Goal: Information Seeking & Learning: Learn about a topic

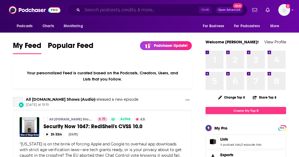
click at [186, 9] on input "Search podcasts, credits, & more..." at bounding box center [140, 10] width 117 height 9
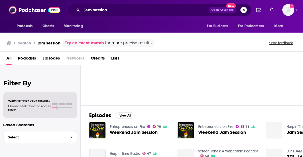
scroll to position [81, 0]
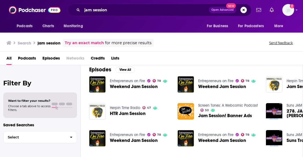
click at [24, 58] on span "Podcasts" at bounding box center [27, 59] width 18 height 11
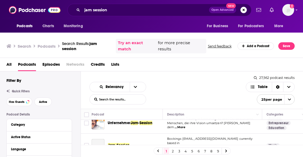
scroll to position [54, 0]
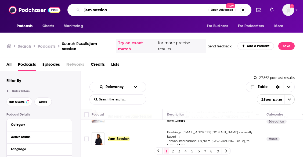
drag, startPoint x: 119, startPoint y: 13, endPoint x: 34, endPoint y: 20, distance: 85.5
click at [34, 20] on div "Podcasts Charts Monitoring jam session Open Advanced New For Business For Podca…" at bounding box center [151, 16] width 303 height 32
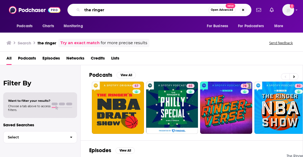
drag, startPoint x: 121, startPoint y: 10, endPoint x: 61, endPoint y: 9, distance: 59.6
click at [61, 9] on div "Podcasts Charts Monitoring the ringer Open Advanced New For Business For Podcas…" at bounding box center [151, 10] width 303 height 20
type input "jam session"
click at [200, 10] on input "jam session" at bounding box center [145, 10] width 126 height 9
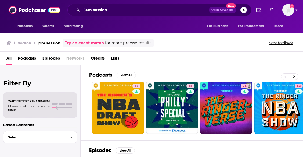
click at [79, 10] on icon "Search podcasts, credits, & more..." at bounding box center [78, 9] width 3 height 3
click at [42, 6] on img at bounding box center [35, 10] width 52 height 10
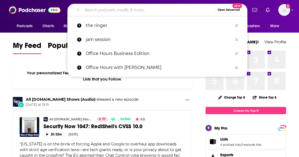
click at [98, 6] on input "Search podcasts, credits, & more..." at bounding box center [148, 10] width 133 height 9
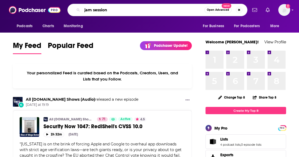
type input "jam session"
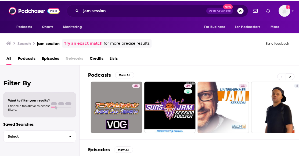
scroll to position [27, 0]
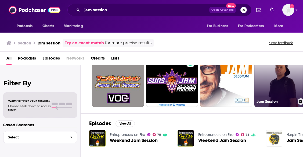
click at [290, 82] on link "5 Jam Session" at bounding box center [280, 81] width 52 height 52
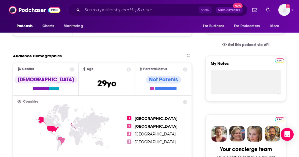
scroll to position [161, 0]
